Goal: Task Accomplishment & Management: Complete application form

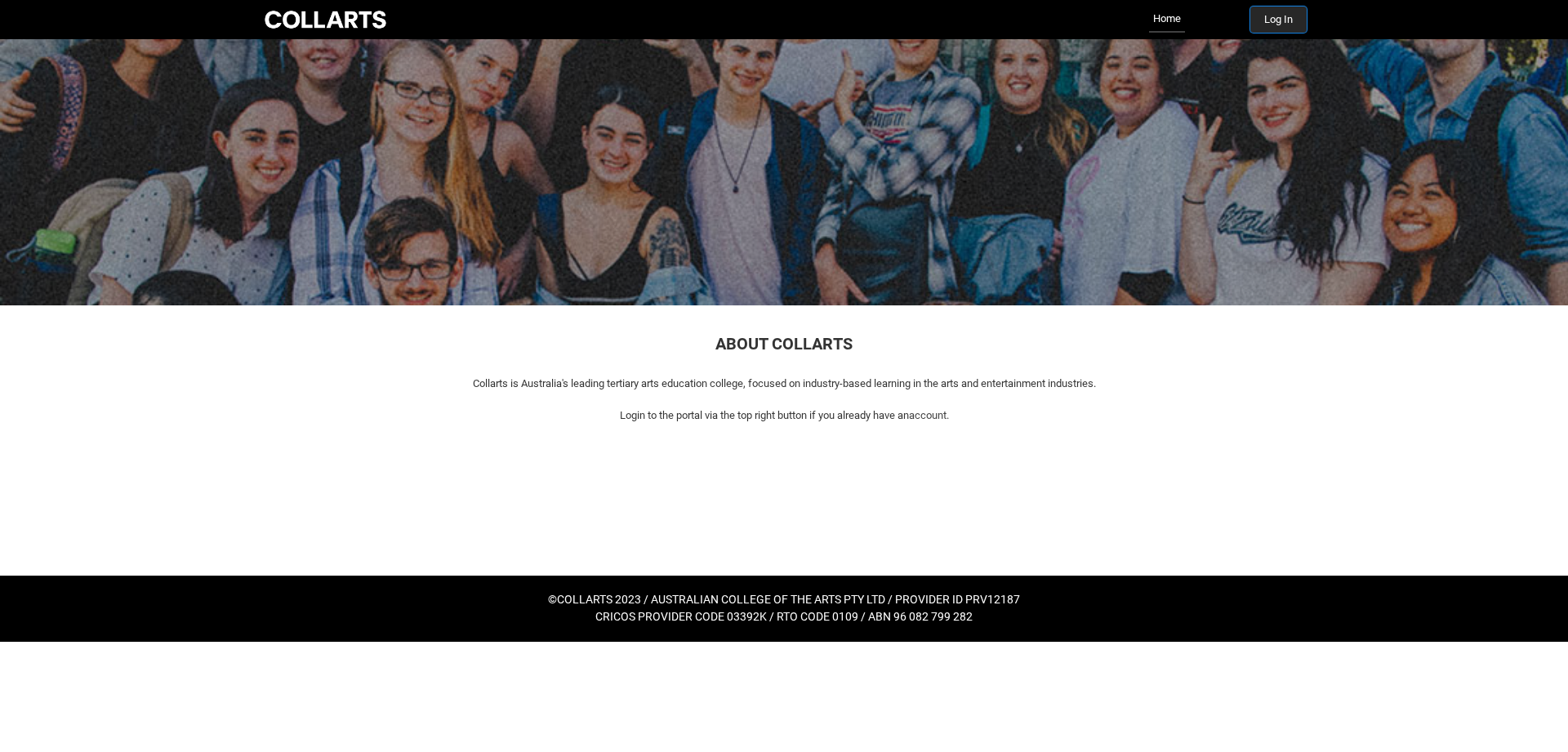
click at [1266, 15] on button "Log In" at bounding box center [1279, 19] width 56 height 26
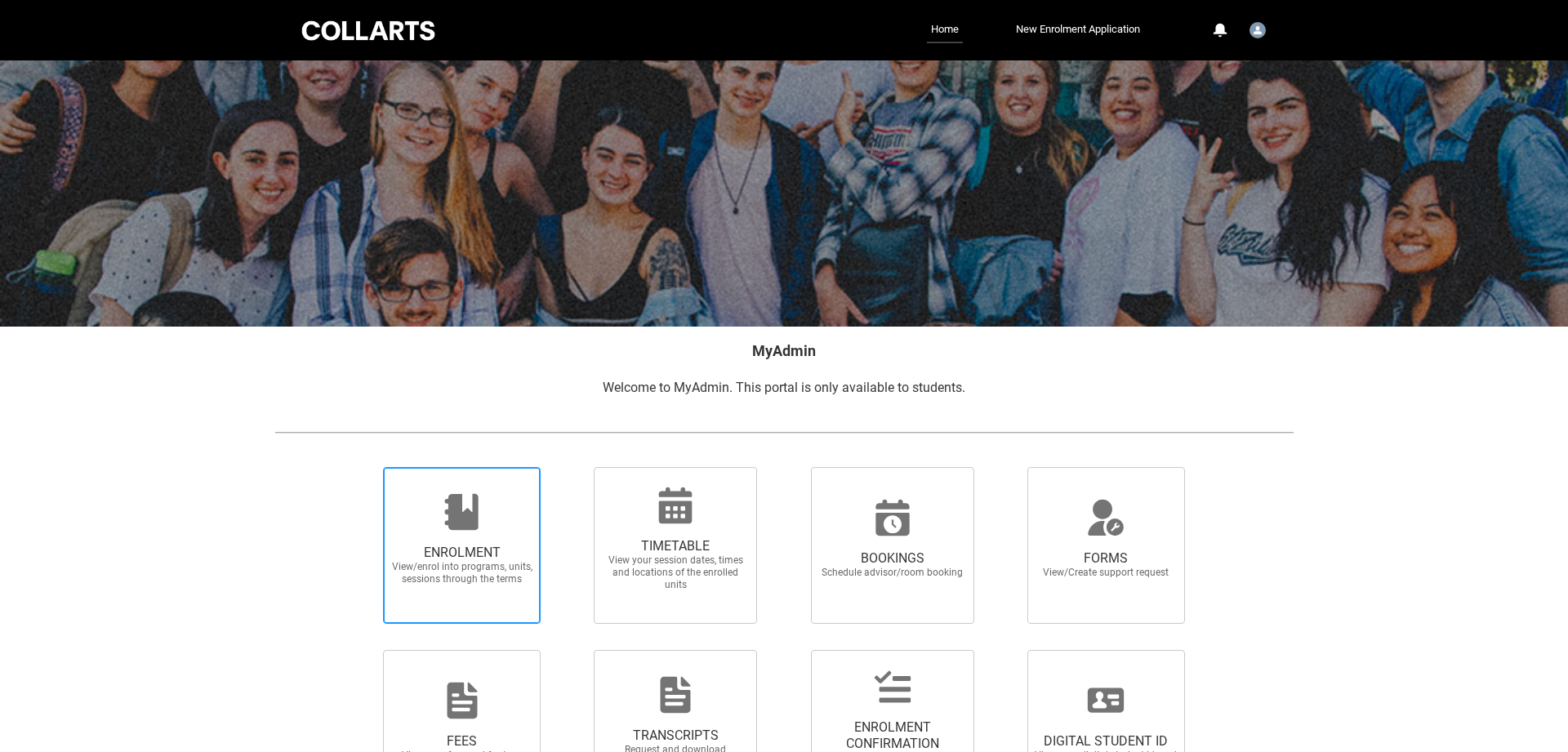
click at [447, 557] on span "ENROLMENT" at bounding box center [462, 553] width 144 height 17
click at [364, 467] on input "ENROLMENT View/enrol into programs, units, sessions through the terms" at bounding box center [363, 466] width 1 height 1
radio input "true"
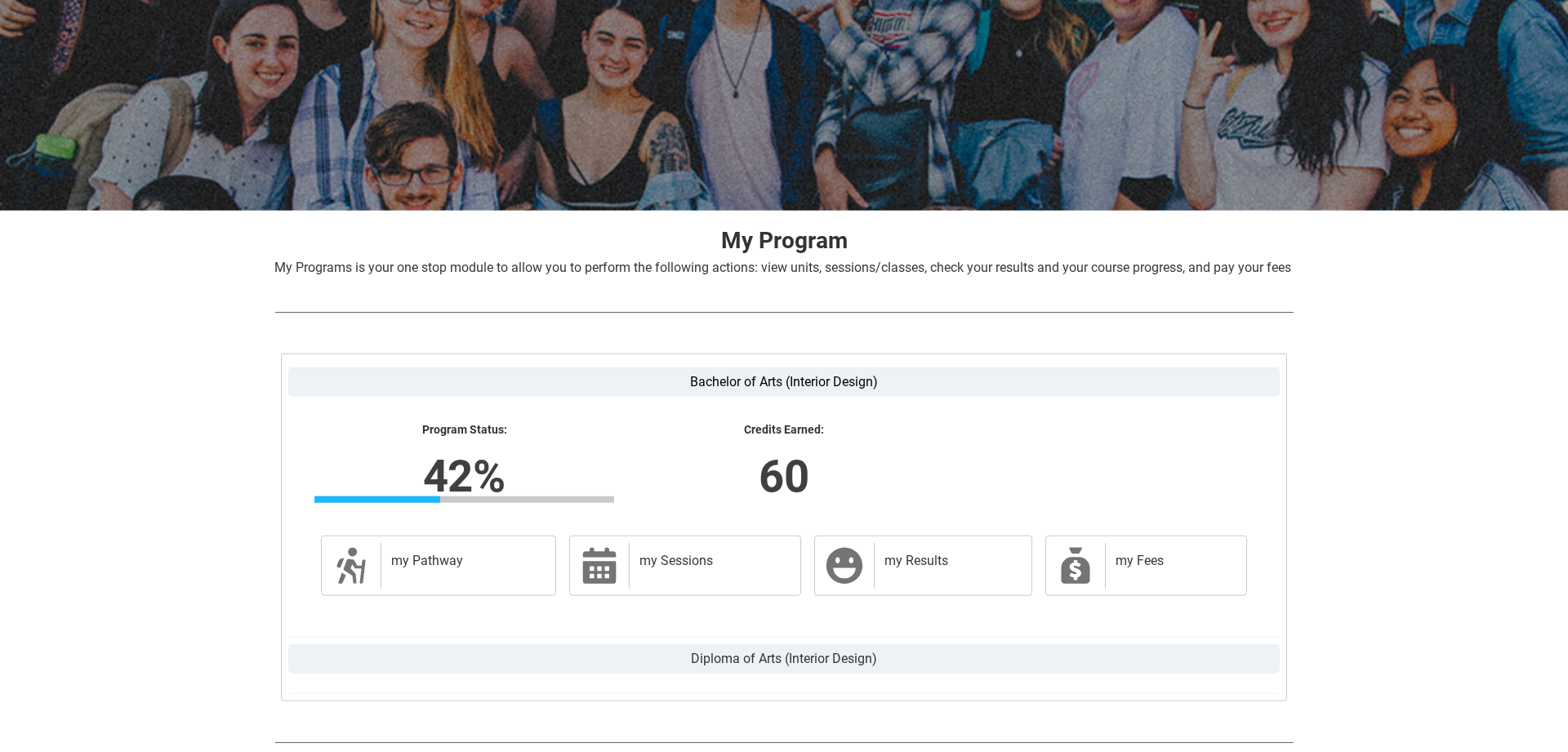
scroll to position [115, 0]
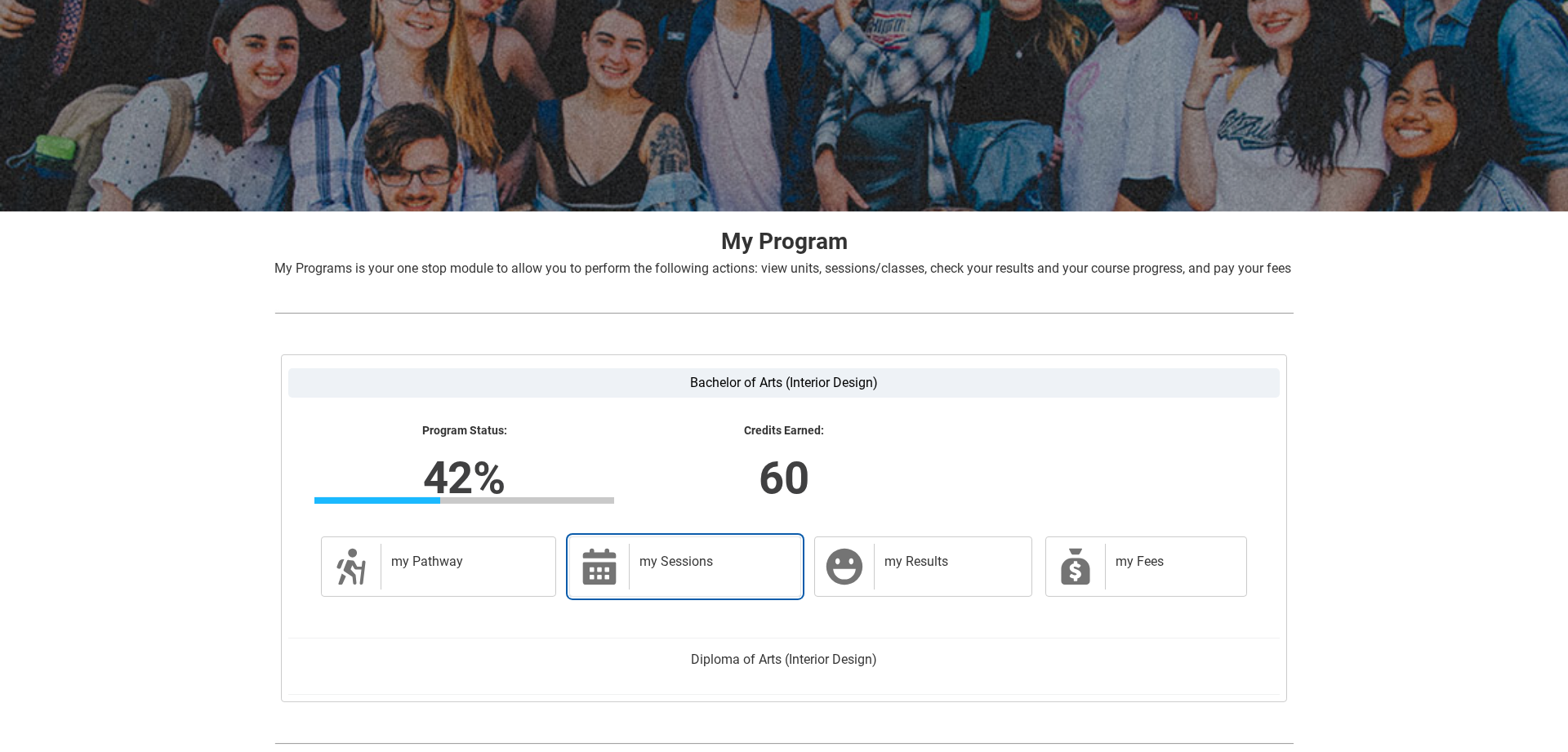
click at [648, 570] on h2 "my Sessions" at bounding box center [712, 562] width 145 height 17
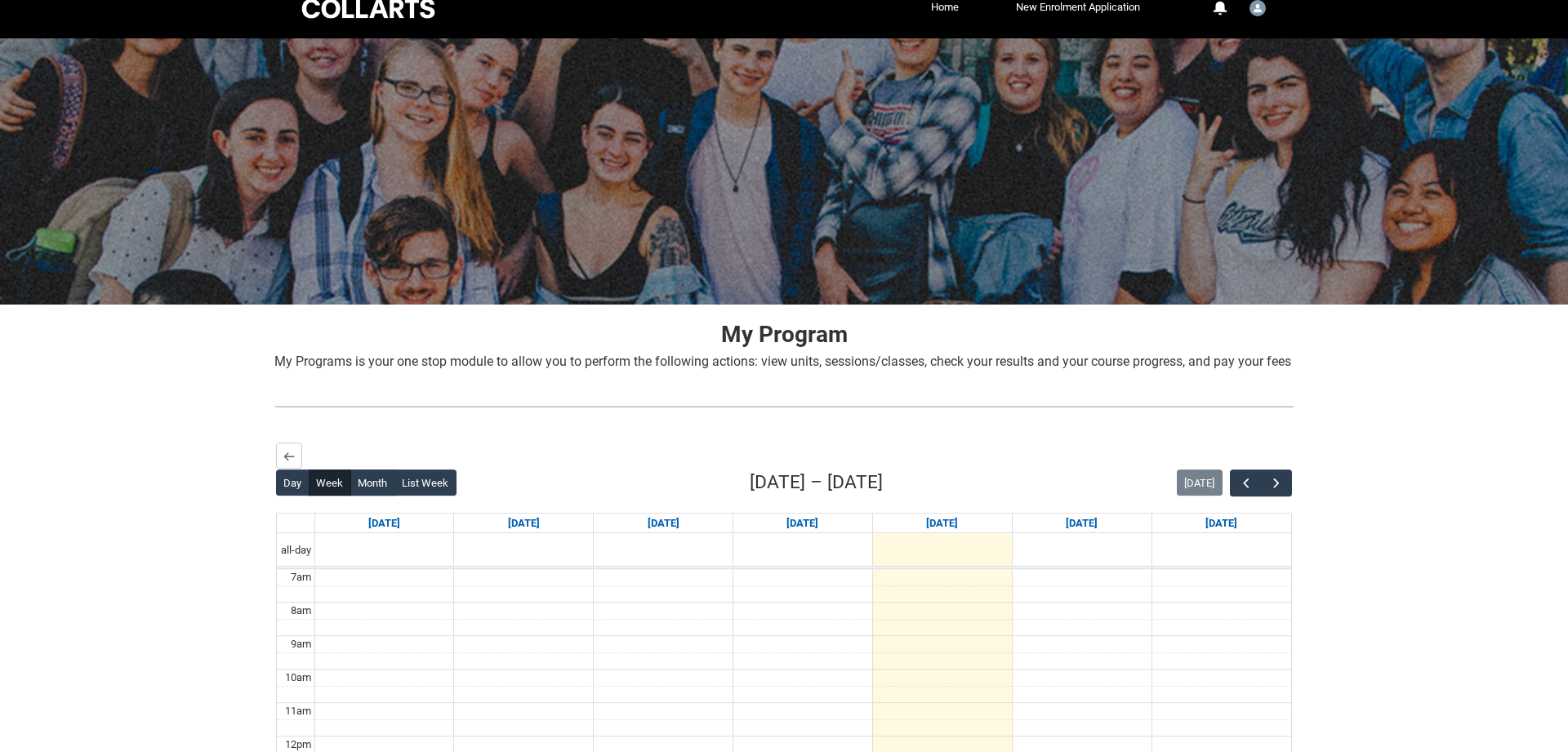
scroll to position [0, 0]
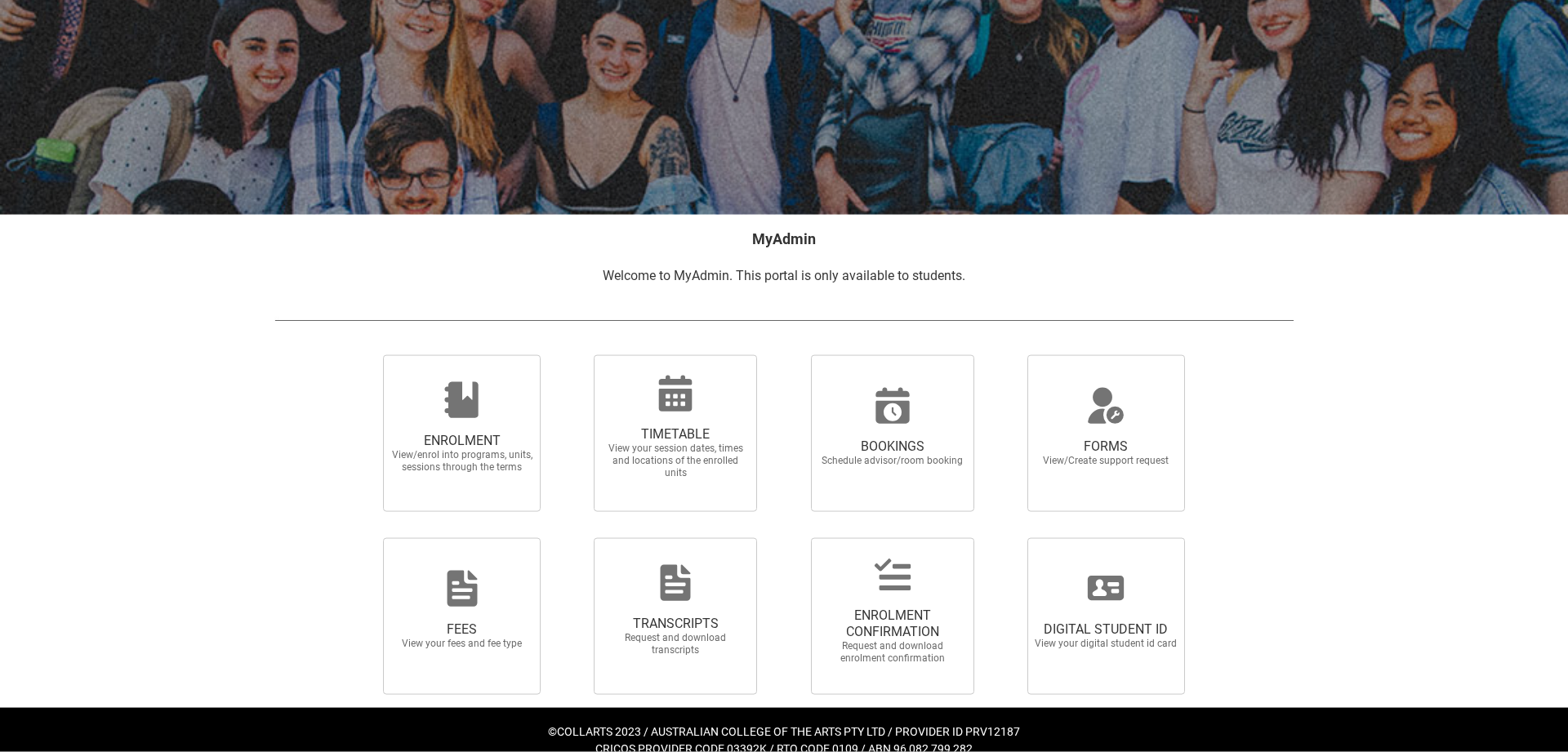
scroll to position [134, 0]
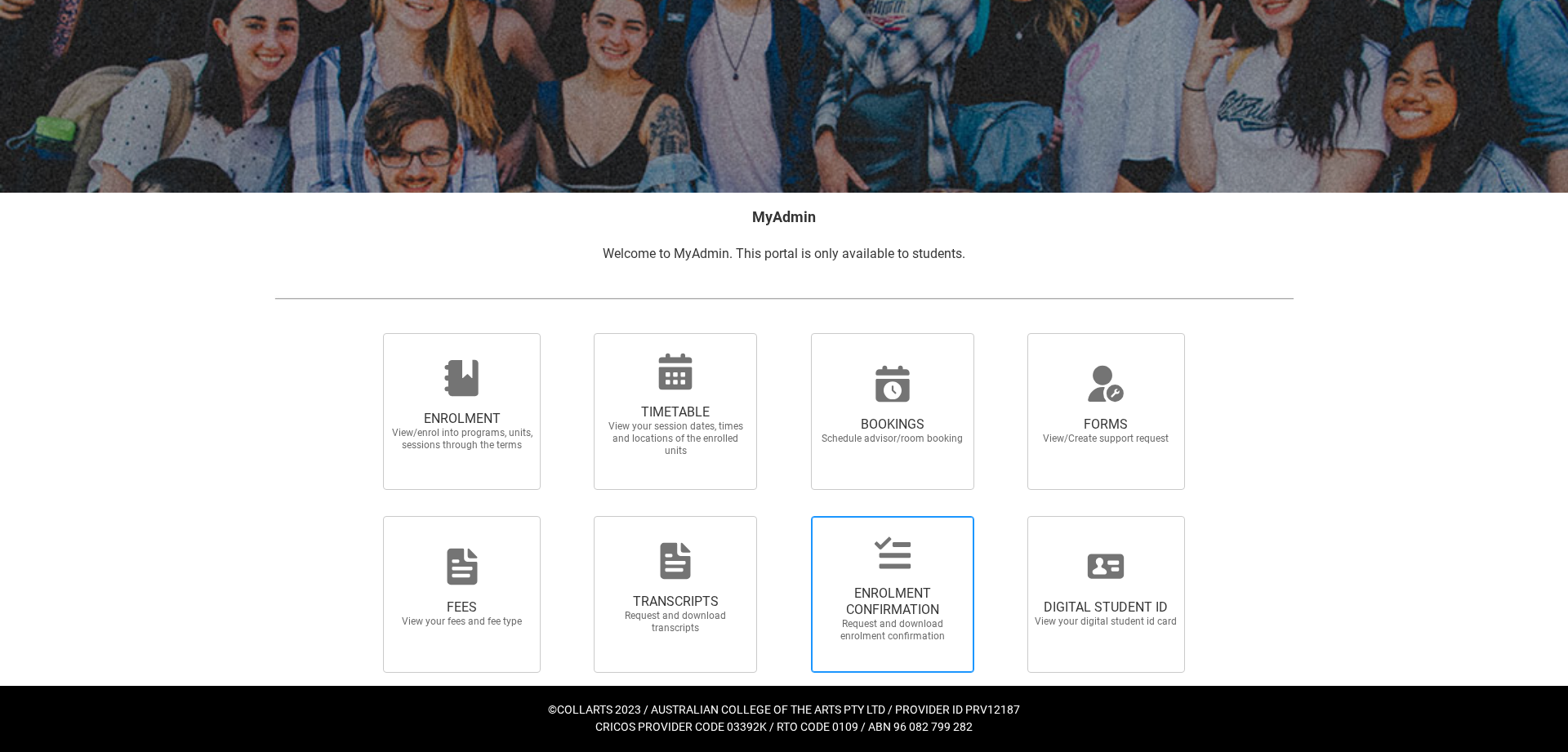
click at [886, 607] on span "ENROLMENT CONFIRMATION" at bounding box center [893, 601] width 144 height 32
click at [791, 516] on input "ENROLMENT CONFIRMATION Request and download enrolment confirmation" at bounding box center [790, 515] width 1 height 1
radio input "true"
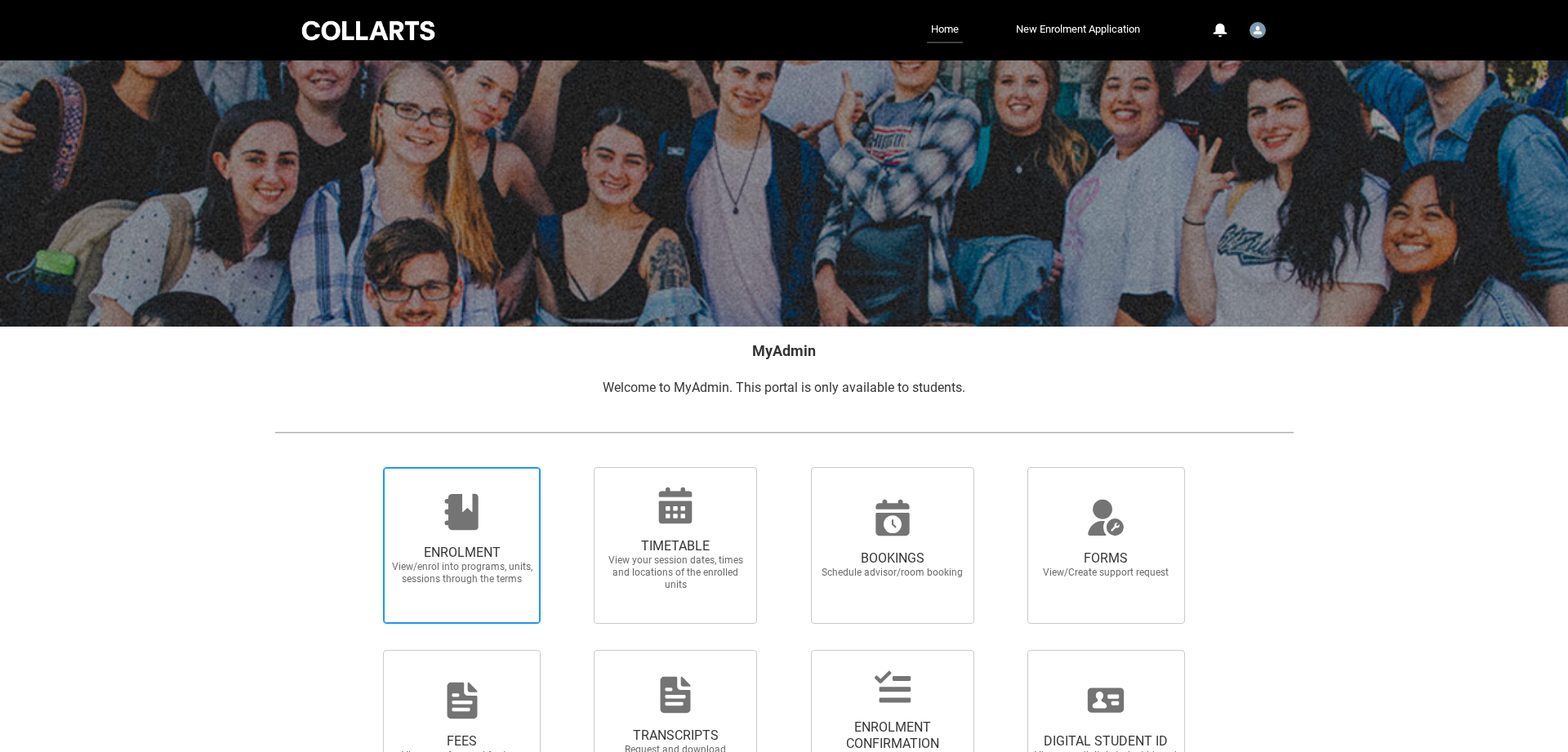
click at [462, 525] on icon at bounding box center [461, 512] width 33 height 36
click at [364, 467] on input "ENROLMENT View/enrol into programs, units, sessions through the terms" at bounding box center [363, 466] width 1 height 1
radio input "true"
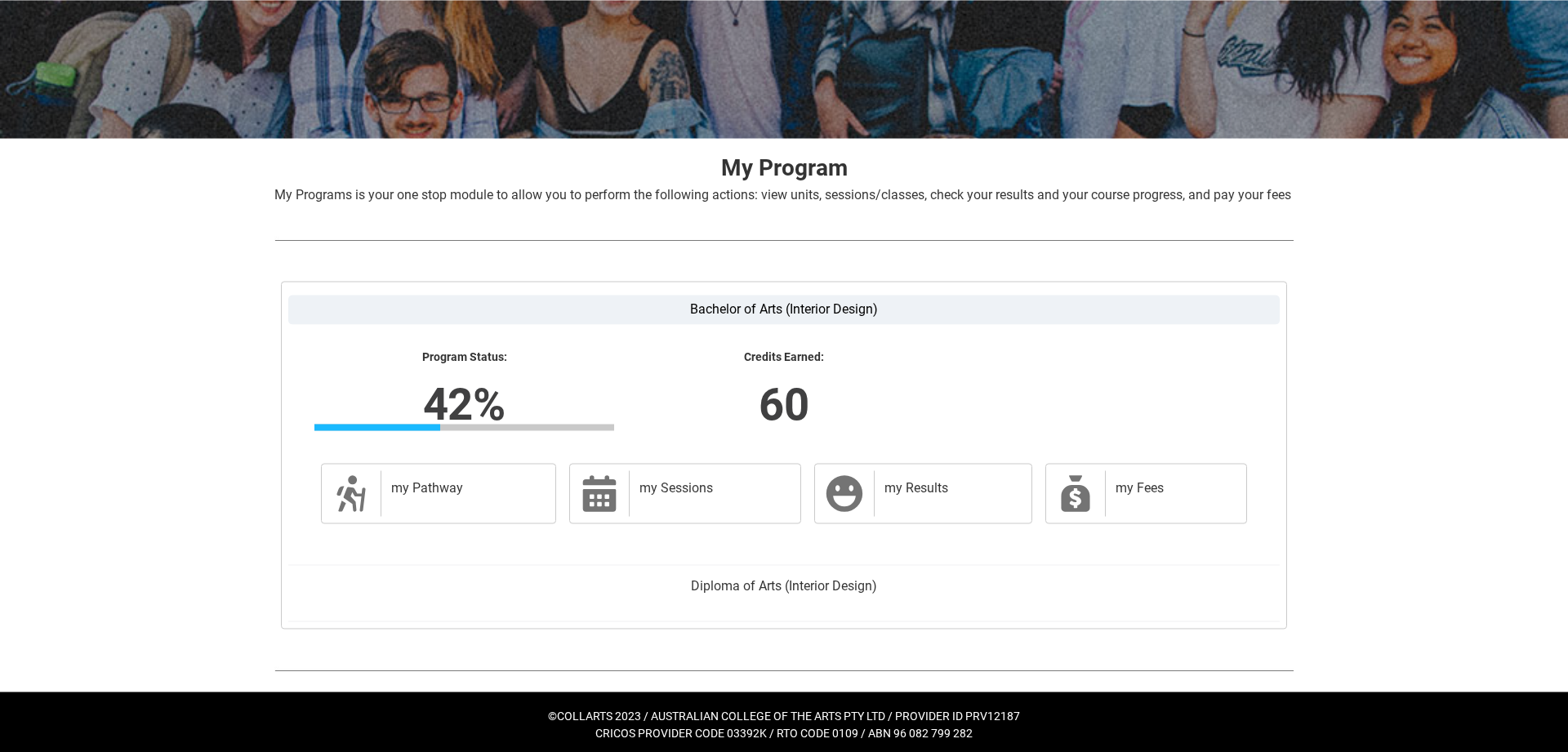
scroll to position [214, 0]
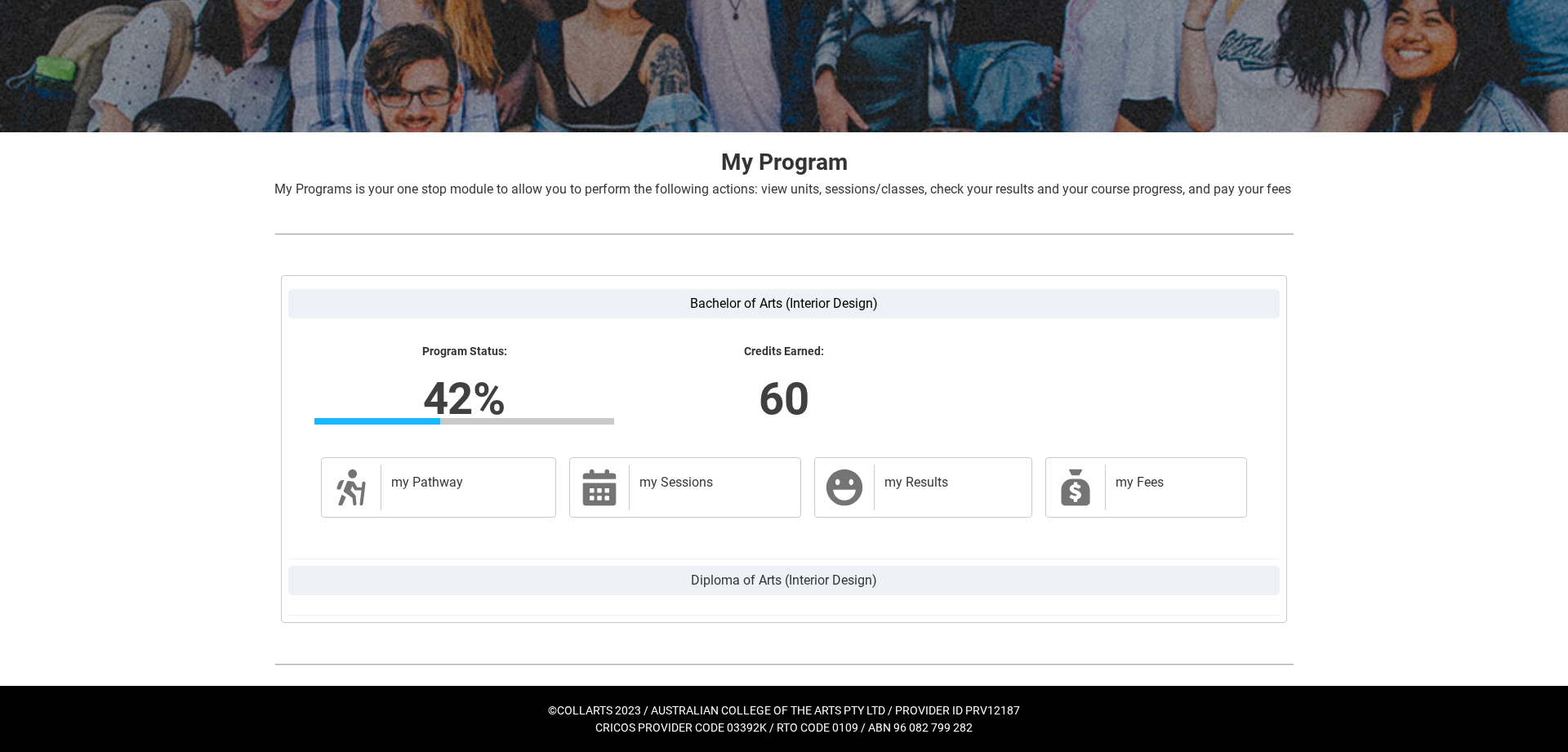
click at [726, 582] on label "Diploma of Arts (Interior Design)" at bounding box center [784, 581] width 991 height 30
click at [0, 0] on input "Diploma of Arts (Interior Design)" at bounding box center [0, 0] width 0 height 0
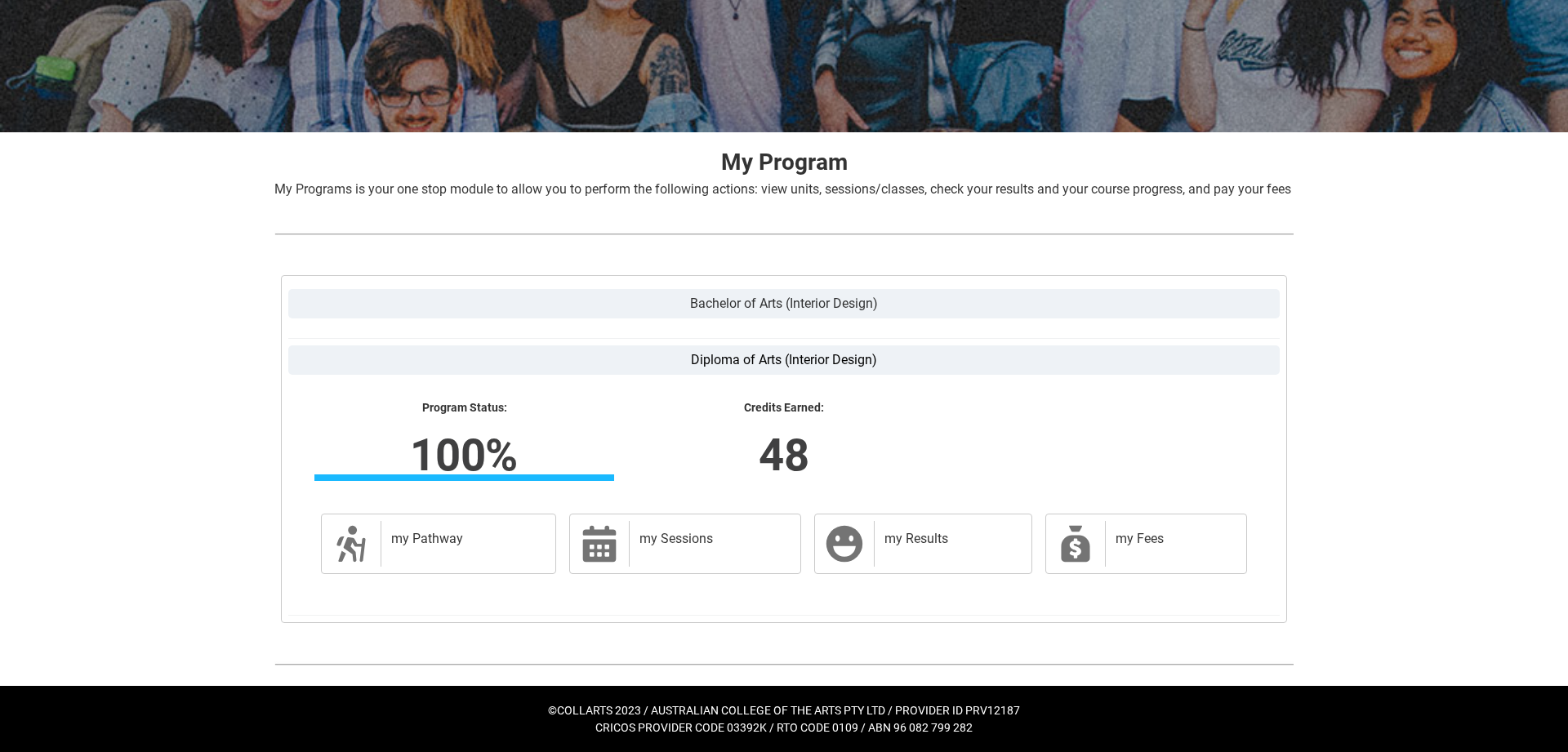
click at [786, 312] on label "Bachelor of Arts (Interior Design)" at bounding box center [784, 304] width 991 height 30
click at [0, 0] on input "Bachelor of Arts (Interior Design)" at bounding box center [0, 0] width 0 height 0
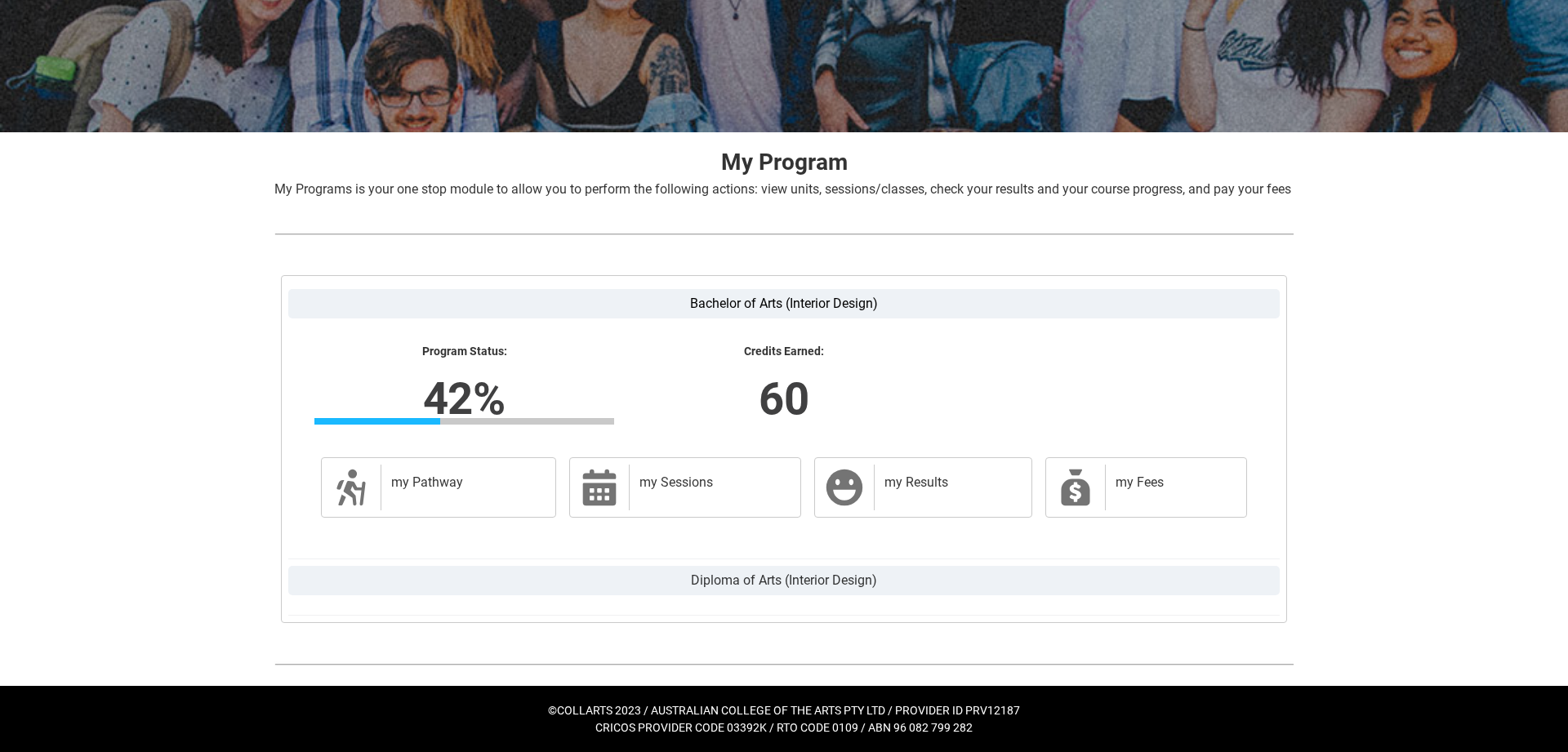
click at [783, 594] on label "Diploma of Arts (Interior Design)" at bounding box center [784, 581] width 991 height 30
click at [0, 0] on input "Diploma of Arts (Interior Design)" at bounding box center [0, 0] width 0 height 0
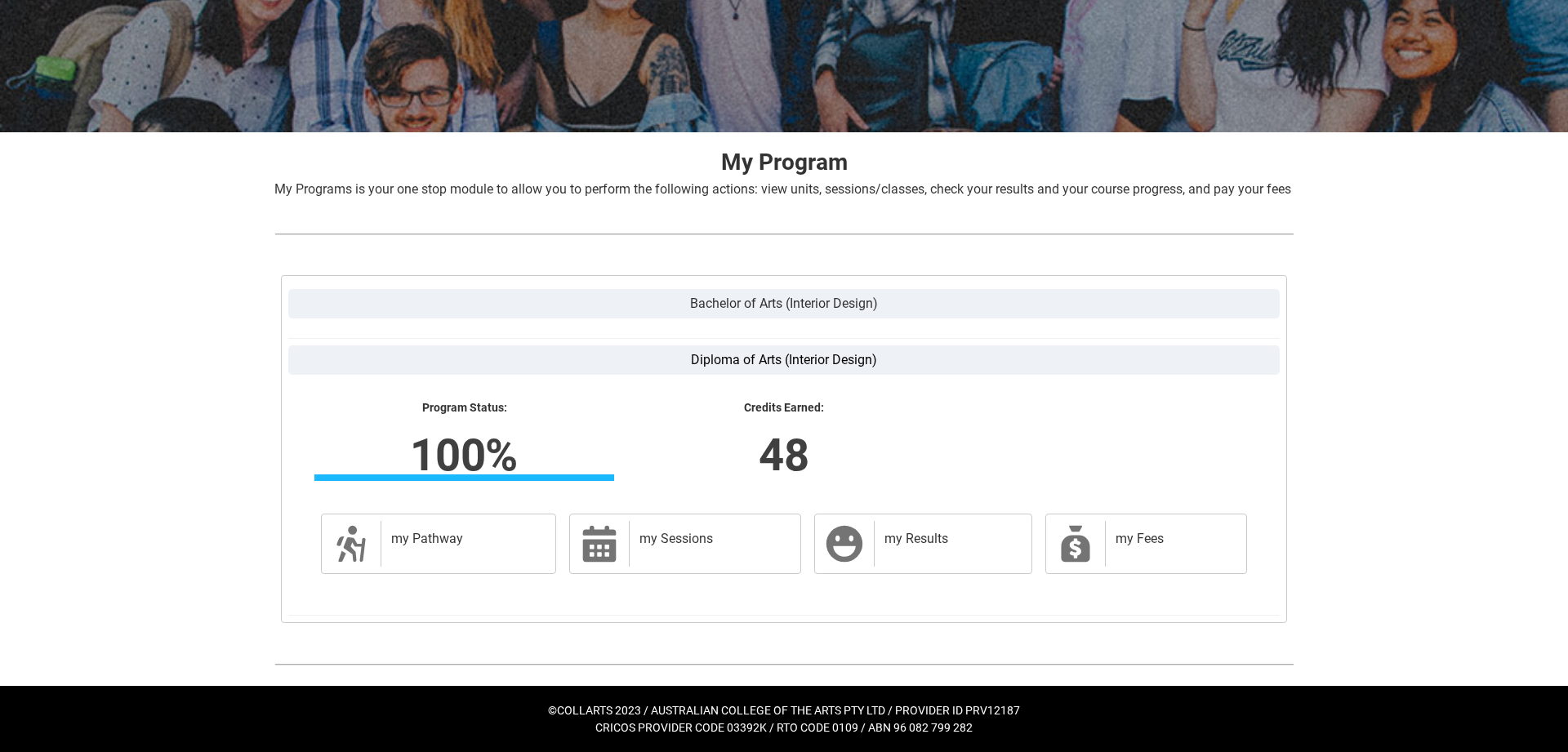
click at [728, 302] on label "Bachelor of Arts (Interior Design)" at bounding box center [784, 304] width 991 height 30
click at [0, 0] on input "Bachelor of Arts (Interior Design)" at bounding box center [0, 0] width 0 height 0
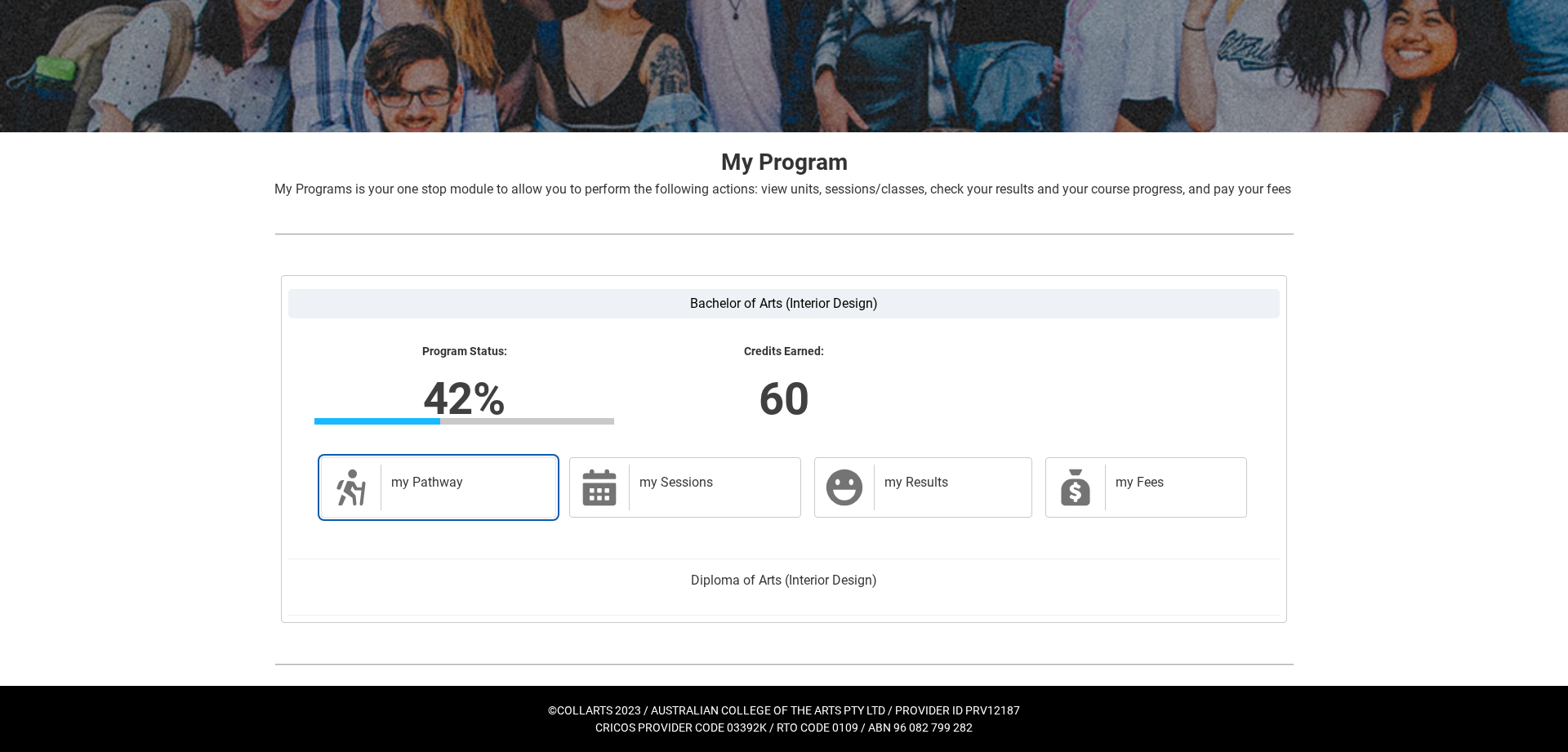
click at [411, 483] on h2 "my Pathway" at bounding box center [465, 482] width 148 height 17
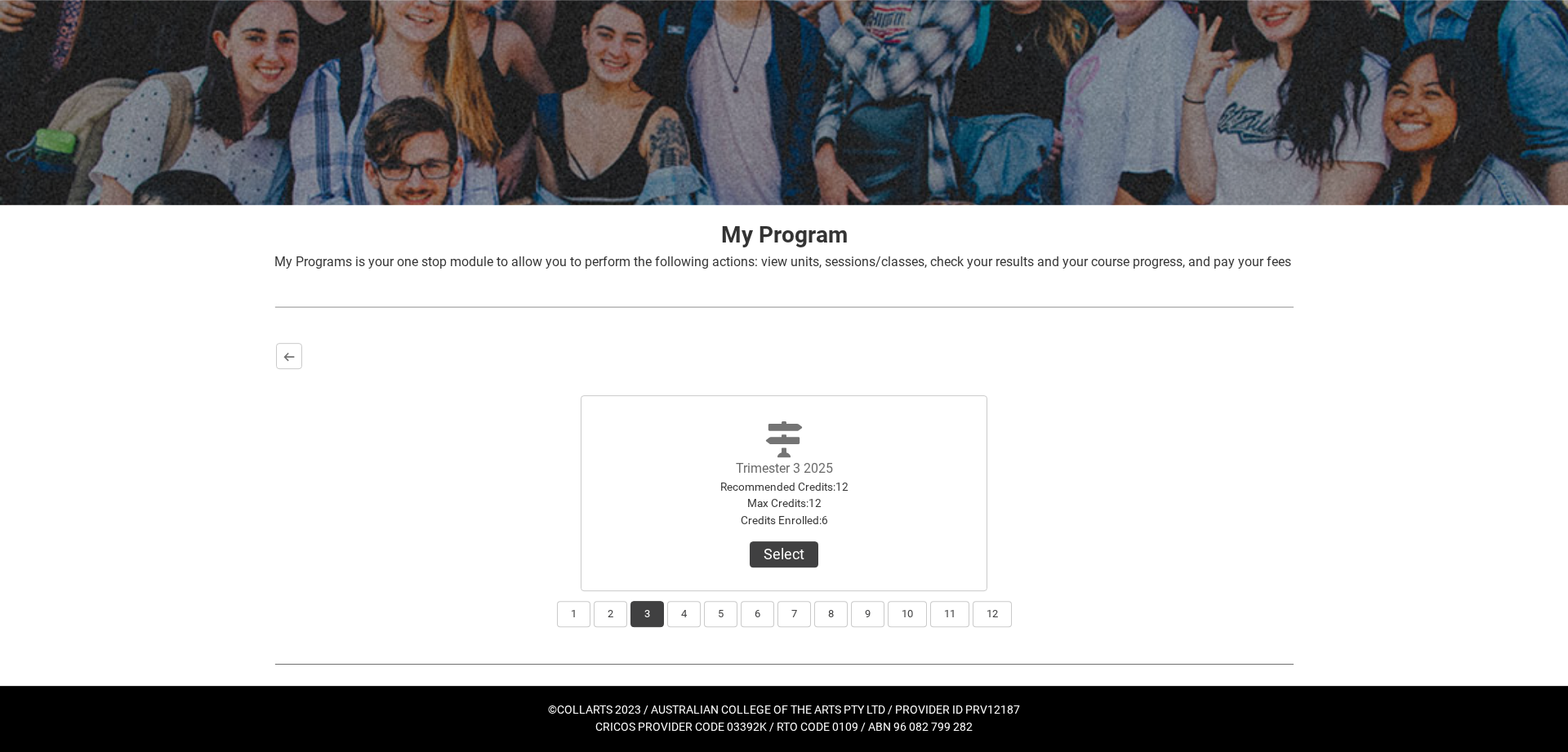
scroll to position [141, 0]
click at [766, 552] on button "Select" at bounding box center [784, 555] width 68 height 26
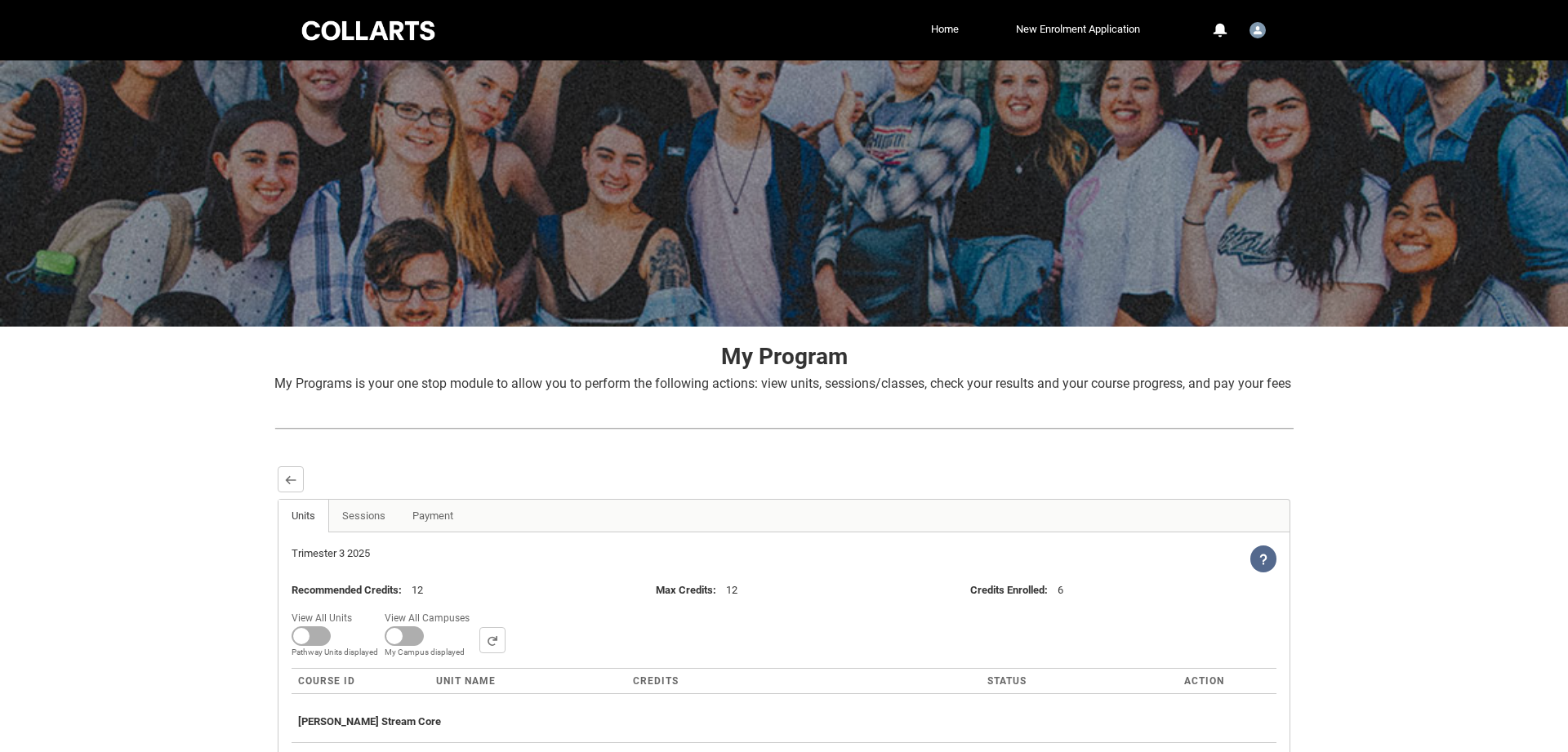
scroll to position [151, 0]
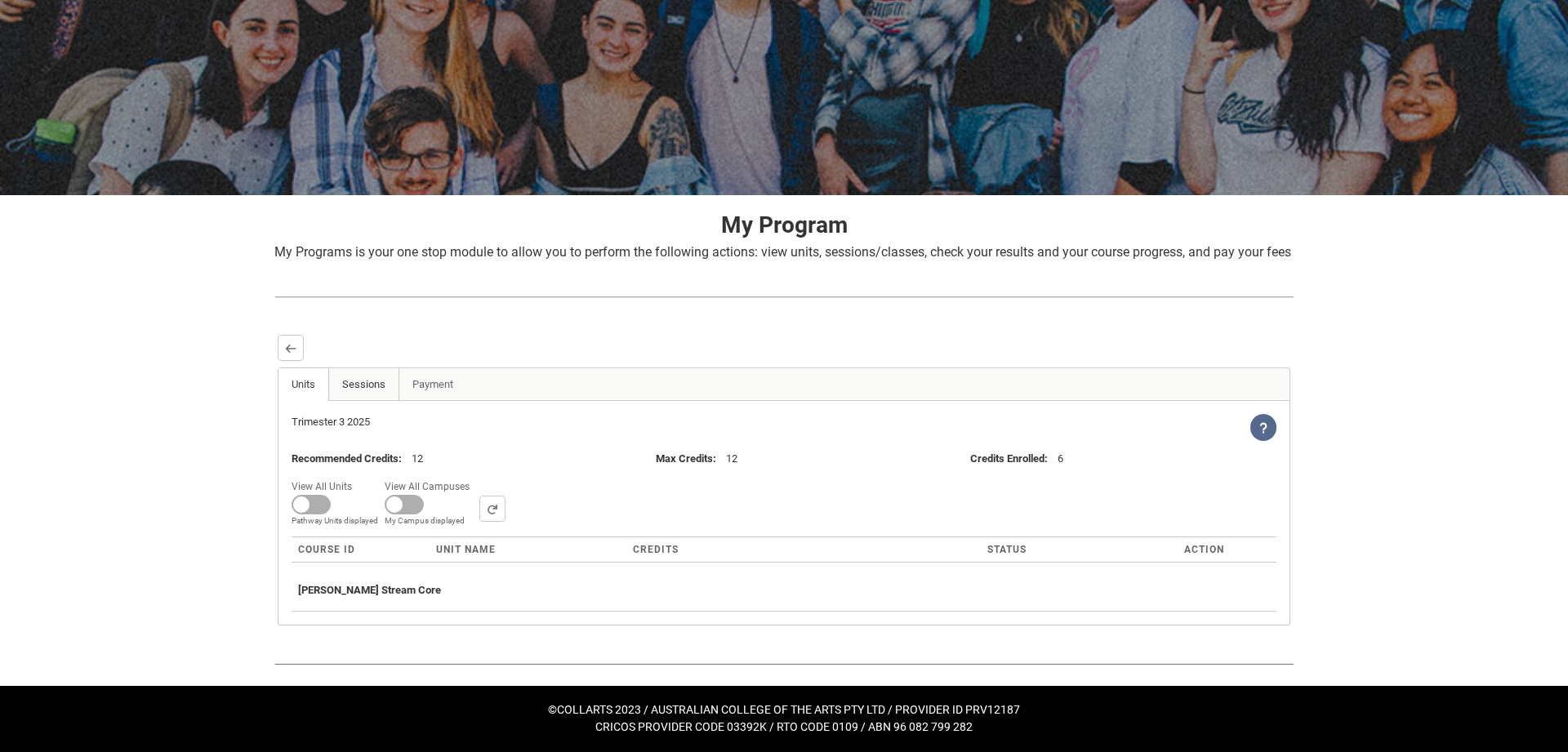
click at [360, 382] on link "Sessions" at bounding box center [364, 384] width 71 height 32
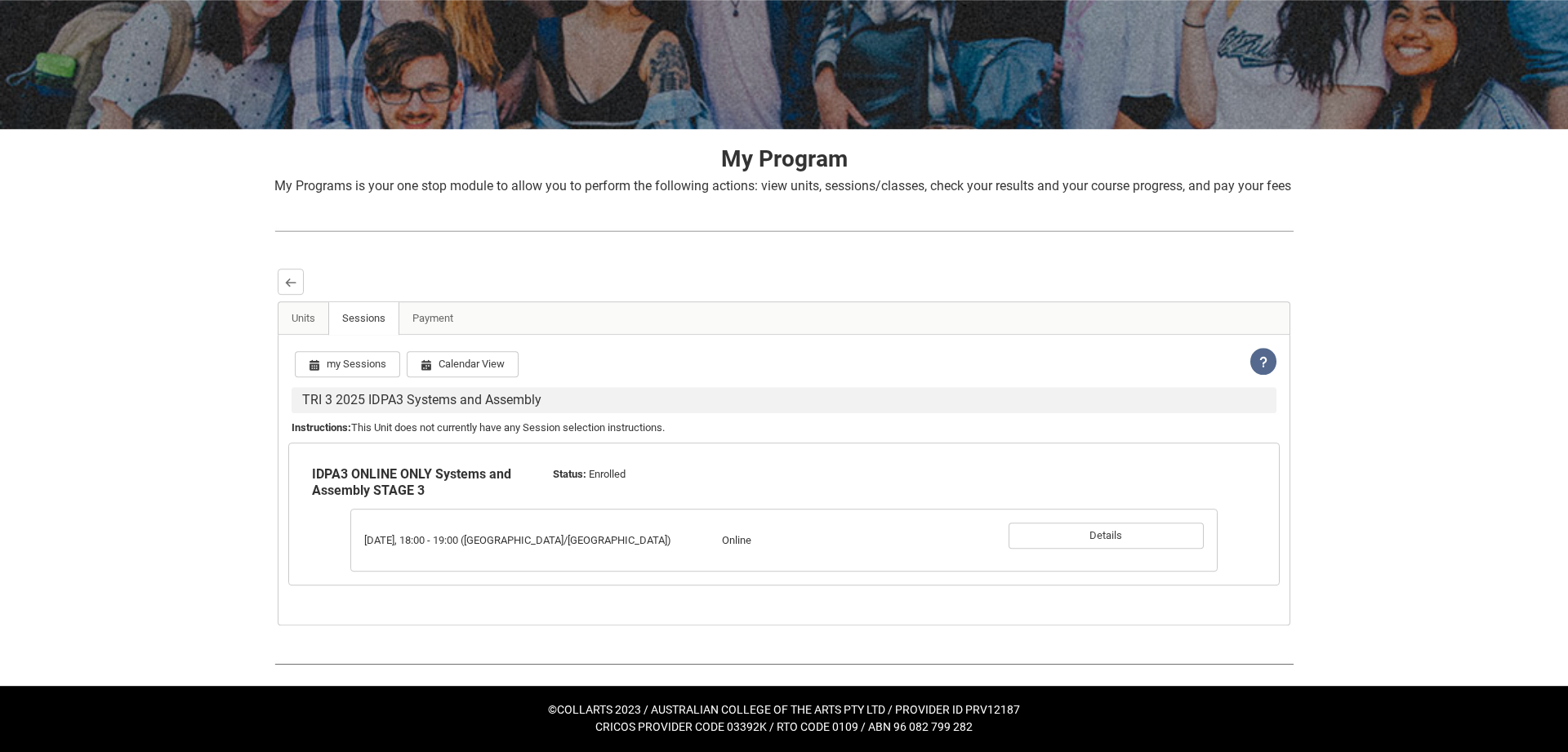
scroll to position [217, 0]
click at [1096, 538] on button "Details" at bounding box center [1106, 536] width 195 height 26
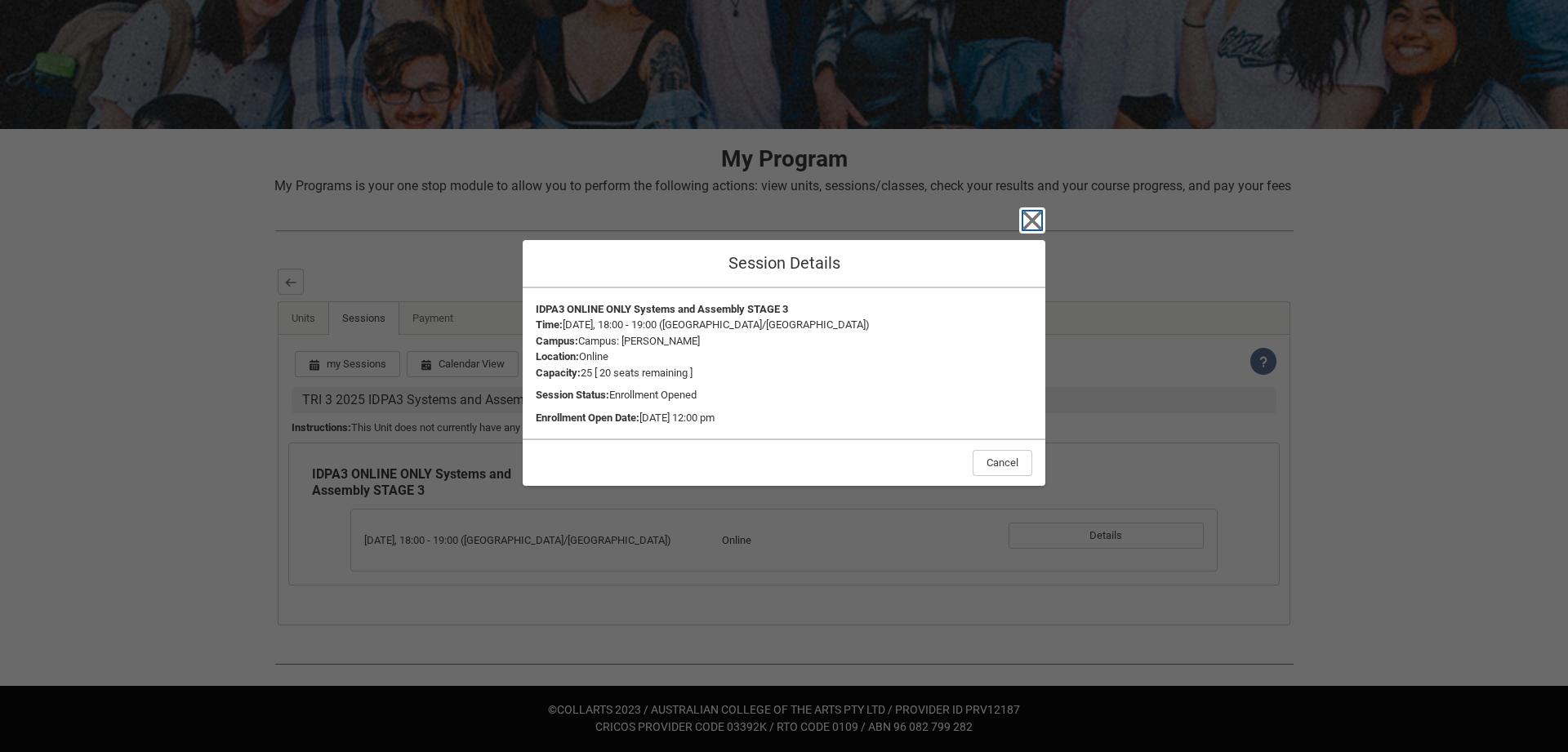
click at [1031, 222] on icon "button" at bounding box center [1032, 219] width 18 height 18
